Goal: Information Seeking & Learning: Learn about a topic

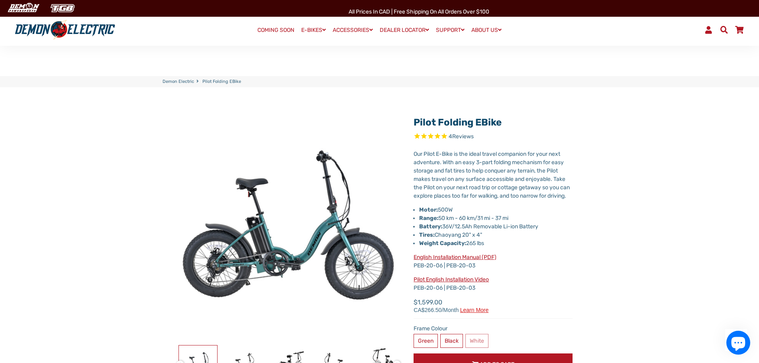
select select "******"
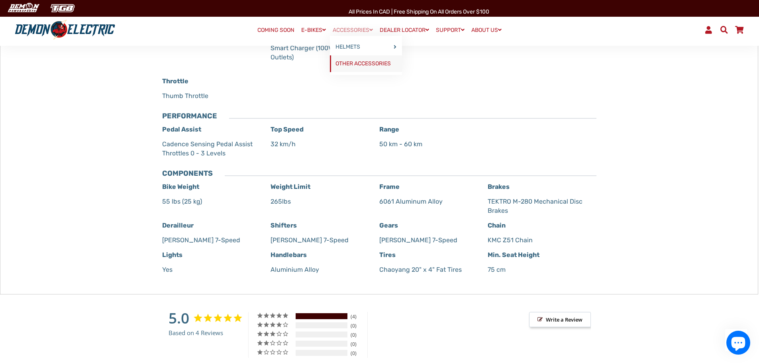
click at [368, 65] on link "OTHER ACCESSORIES" at bounding box center [366, 63] width 72 height 17
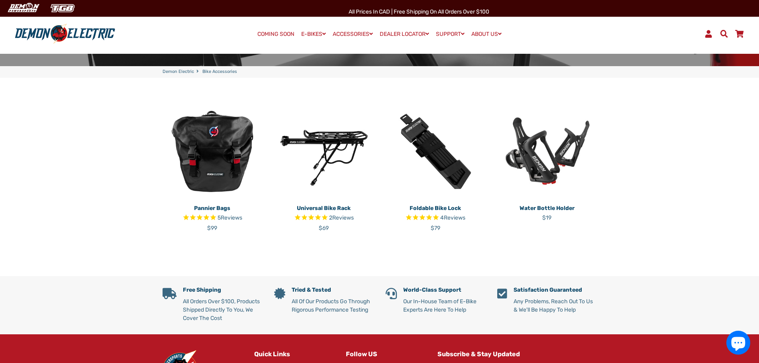
scroll to position [159, 0]
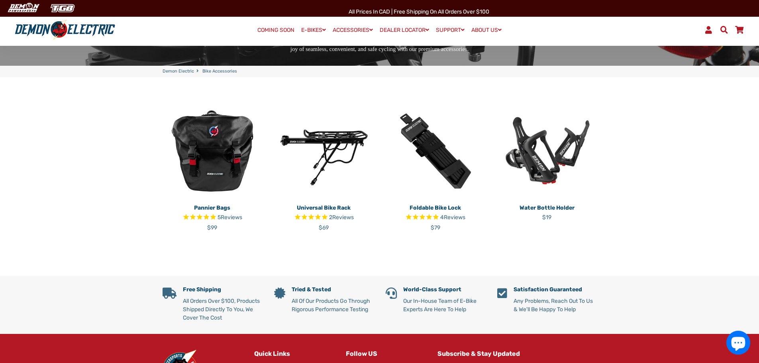
click at [221, 186] on img at bounding box center [212, 151] width 100 height 100
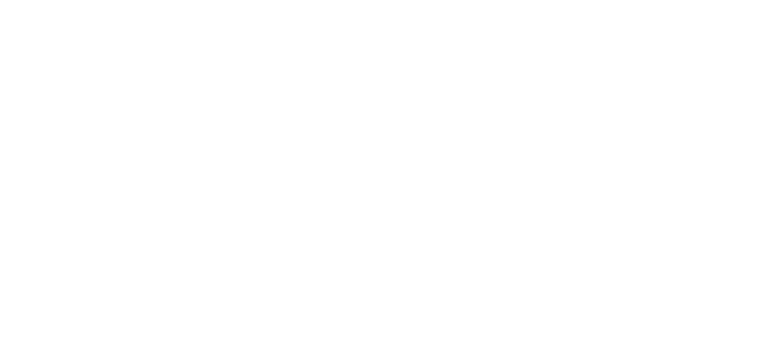
select select "******"
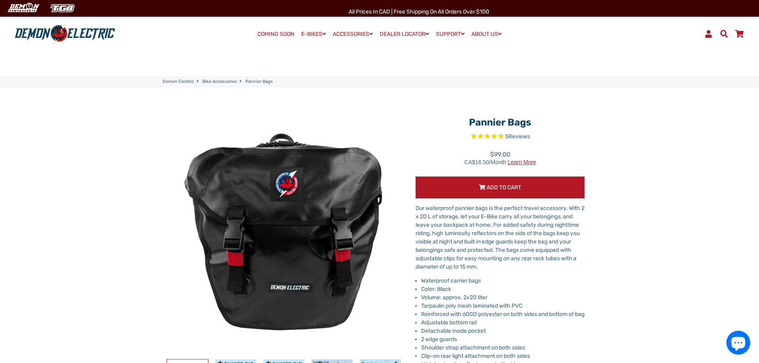
click at [483, 242] on p "Our waterproof pannier bags is the perfect travel accessory. With 2 x 20 L of s…" at bounding box center [499, 237] width 169 height 67
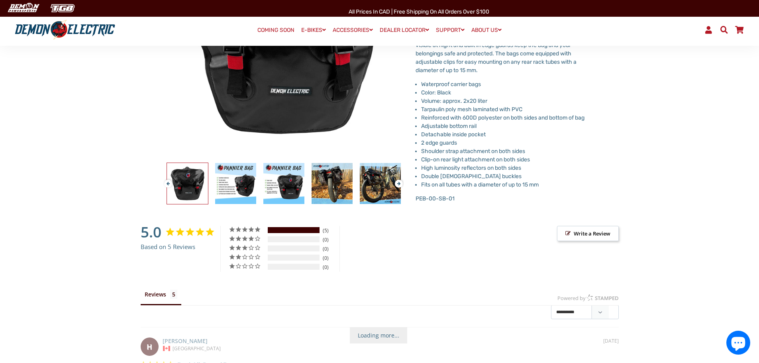
scroll to position [199, 0]
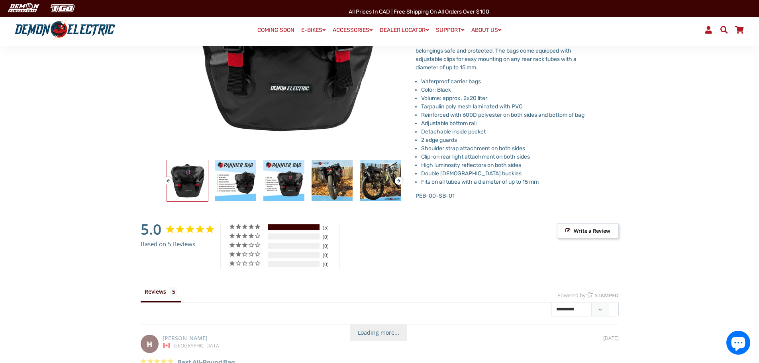
click at [397, 180] on button "Next" at bounding box center [397, 177] width 5 height 9
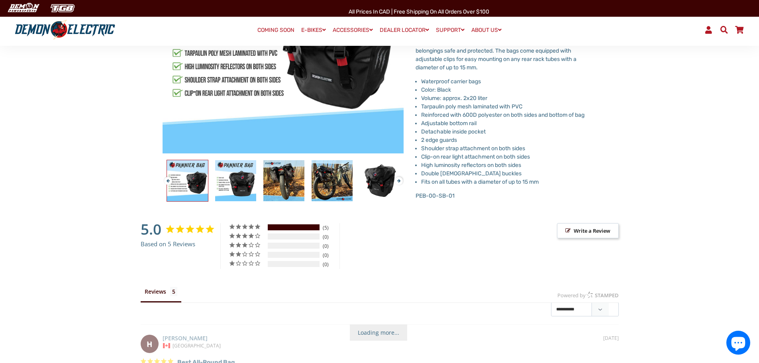
click at [397, 180] on button "Next" at bounding box center [397, 177] width 5 height 9
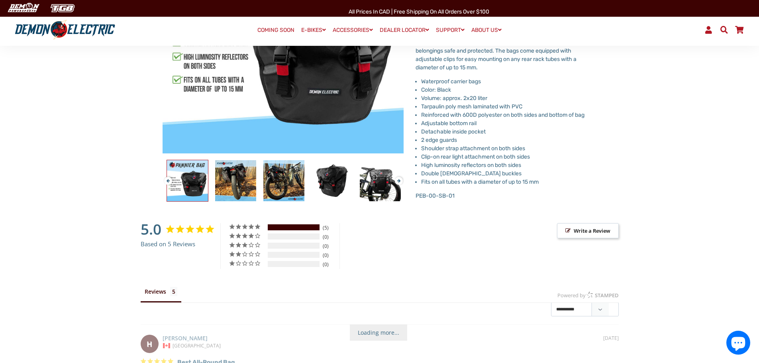
click at [397, 180] on button "Next" at bounding box center [397, 177] width 5 height 9
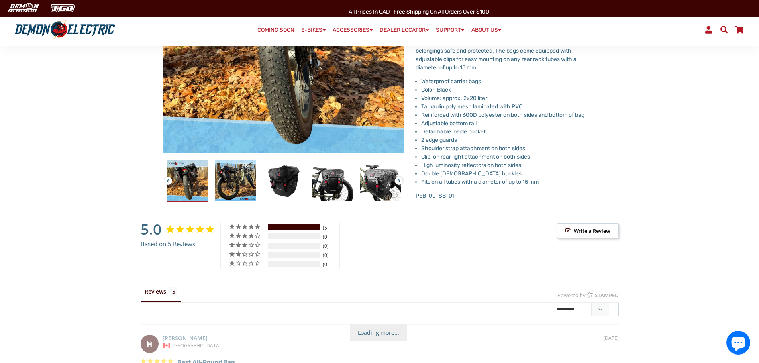
click at [397, 180] on button "Next" at bounding box center [397, 177] width 5 height 9
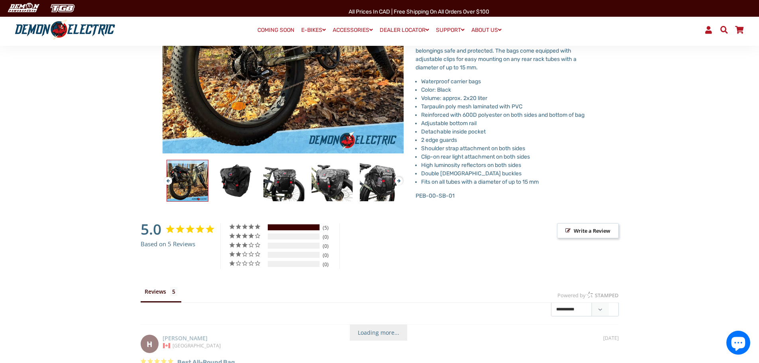
click at [397, 180] on button "Next" at bounding box center [397, 177] width 5 height 9
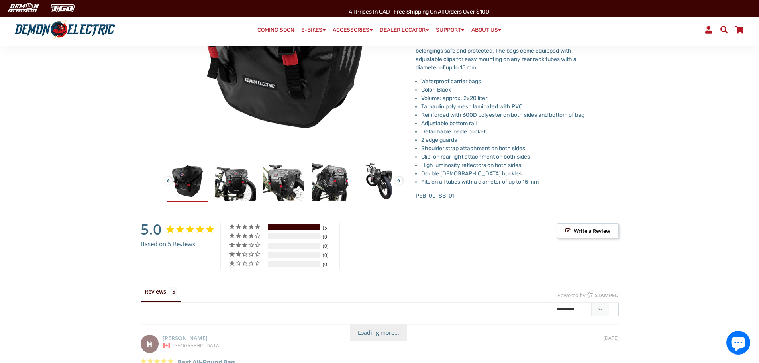
click at [397, 180] on button "Next" at bounding box center [397, 177] width 5 height 9
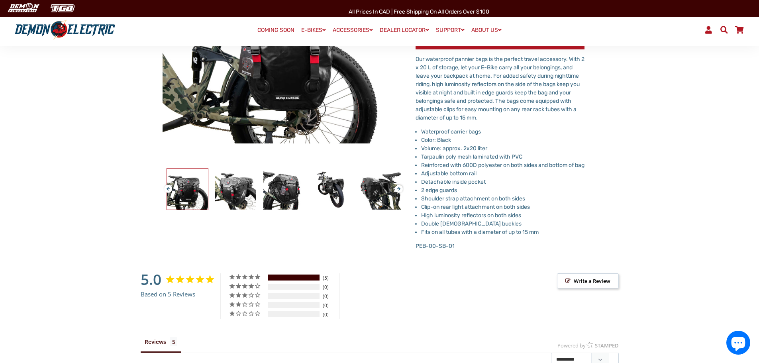
scroll to position [139, 0]
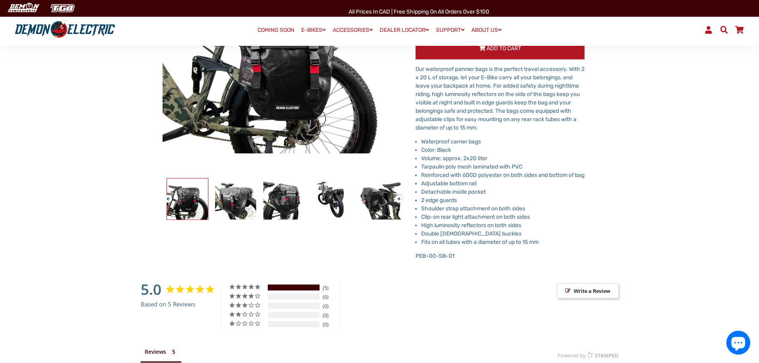
click at [397, 191] on button "Next" at bounding box center [397, 195] width 5 height 9
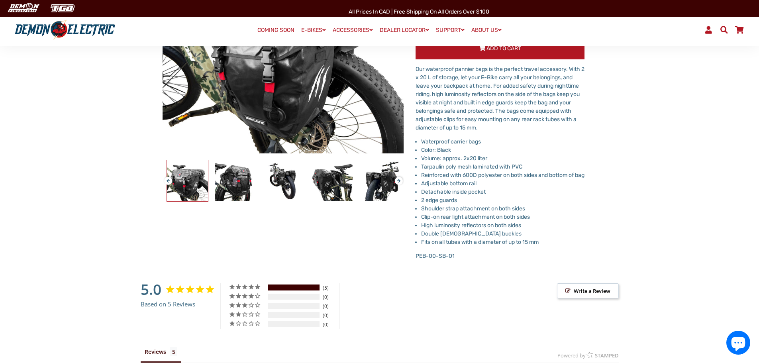
click at [397, 180] on button "Next" at bounding box center [397, 177] width 5 height 9
click at [520, 238] on li "Double female buckles" at bounding box center [502, 233] width 163 height 8
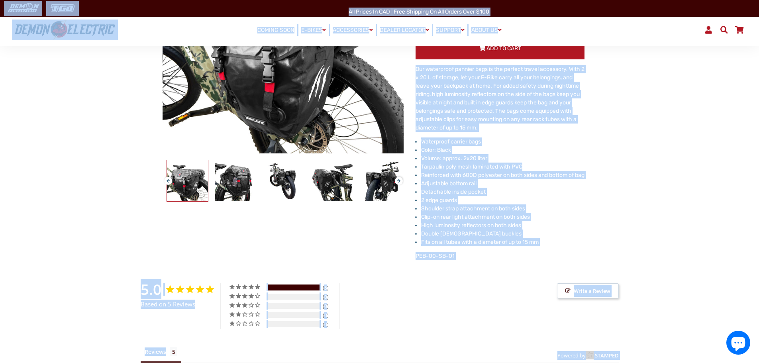
copy body "All Prices in CAD | Free shipping on all orders over $100 Menu Log In Demon Ele…"
click at [500, 102] on p "Our waterproof pannier bags is the perfect travel accessory. With 2 x 20 L of s…" at bounding box center [499, 98] width 169 height 67
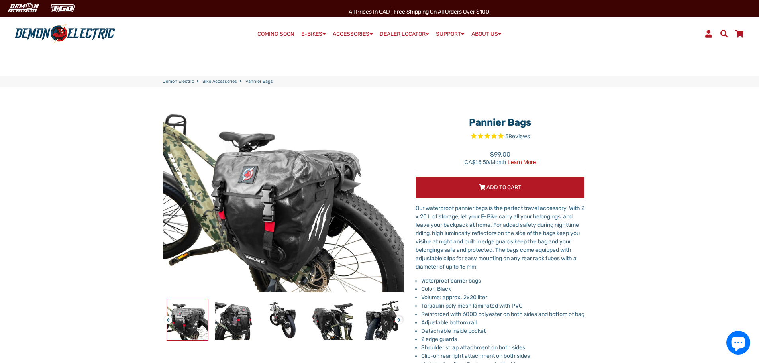
scroll to position [256, 0]
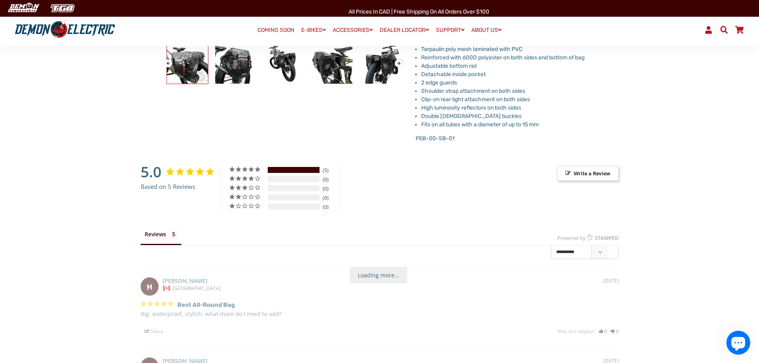
drag, startPoint x: 470, startPoint y: 119, endPoint x: 554, endPoint y: 135, distance: 85.4
copy div "**********"
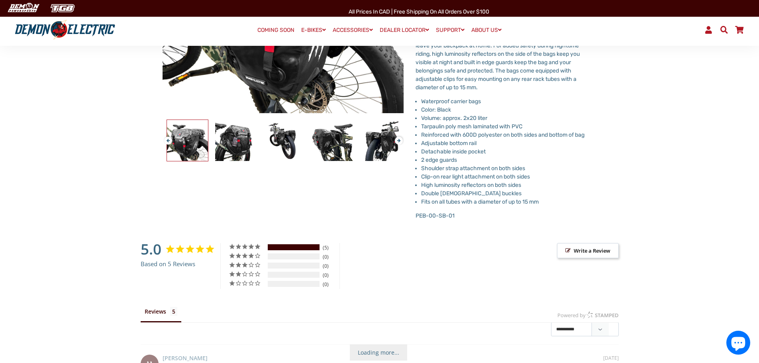
scroll to position [177, 0]
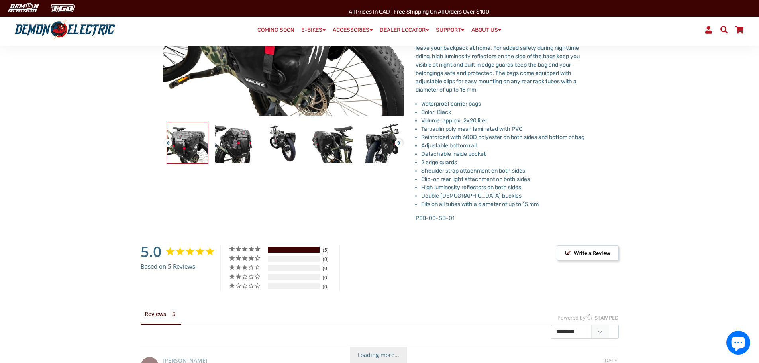
click at [513, 192] on li "High luminosity reflectors on both sides" at bounding box center [502, 187] width 163 height 8
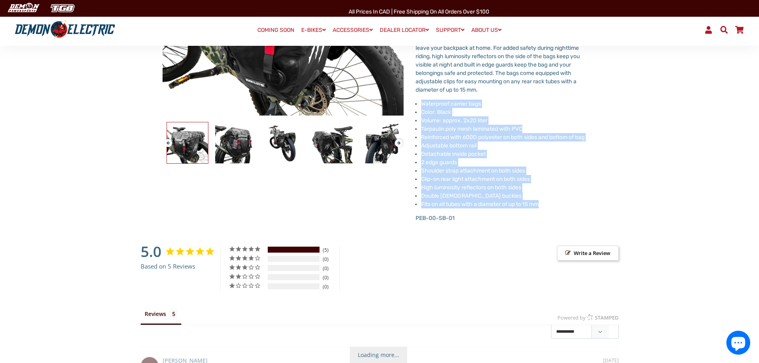
drag, startPoint x: 549, startPoint y: 216, endPoint x: 422, endPoint y: 101, distance: 170.8
click at [422, 101] on ul "Waterproof carrier bags Color: Black Volume: approx. 2x20 liter Tarpaulin poly …" at bounding box center [502, 154] width 163 height 109
copy ul "Waterproof carrier bags Color: Black Volume: approx. 2x20 liter Tarpaulin poly …"
click at [442, 183] on li "Clip-on rear light attachment on both sides" at bounding box center [502, 179] width 163 height 8
